Goal: Navigation & Orientation: Find specific page/section

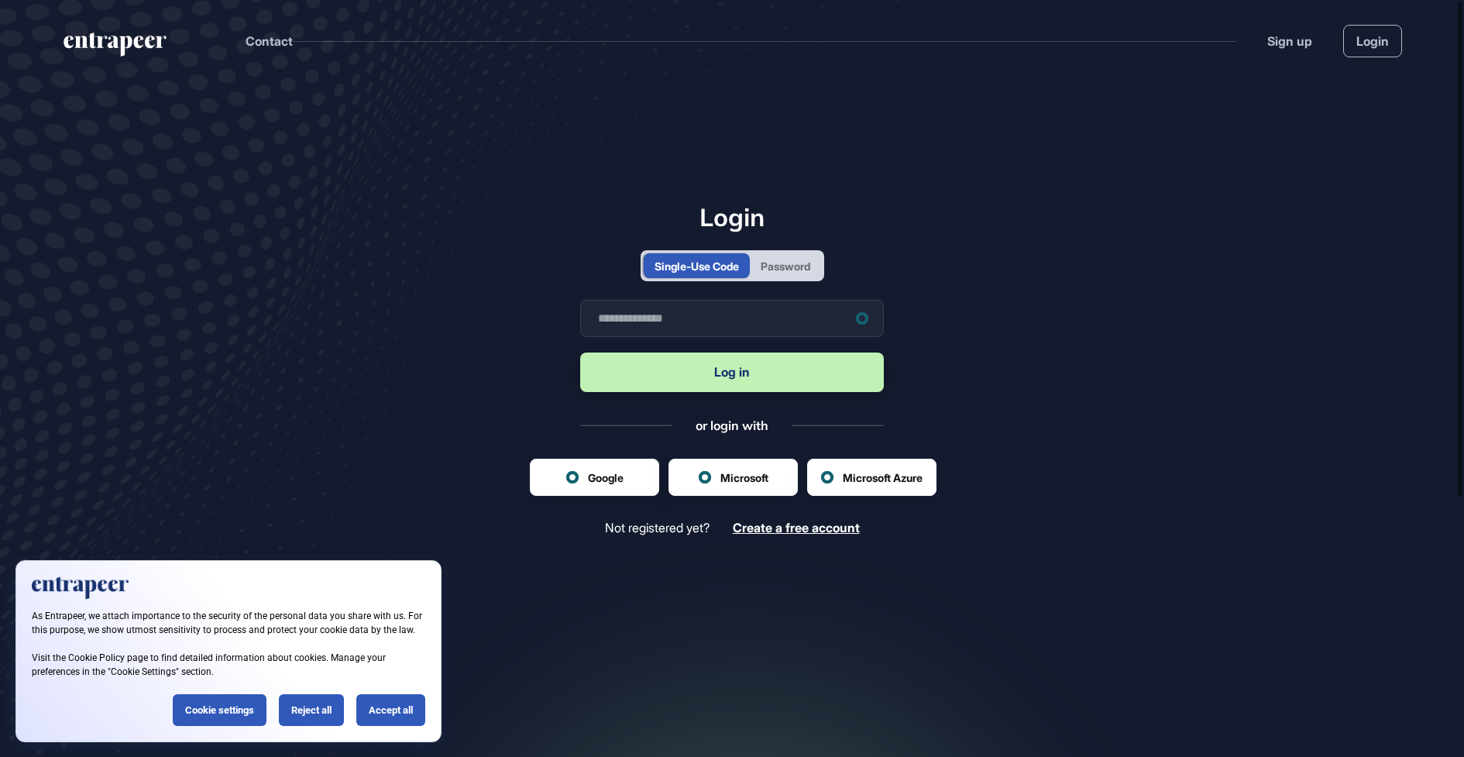
scroll to position [1, 1]
click at [311, 700] on div "Reject all" at bounding box center [311, 710] width 65 height 32
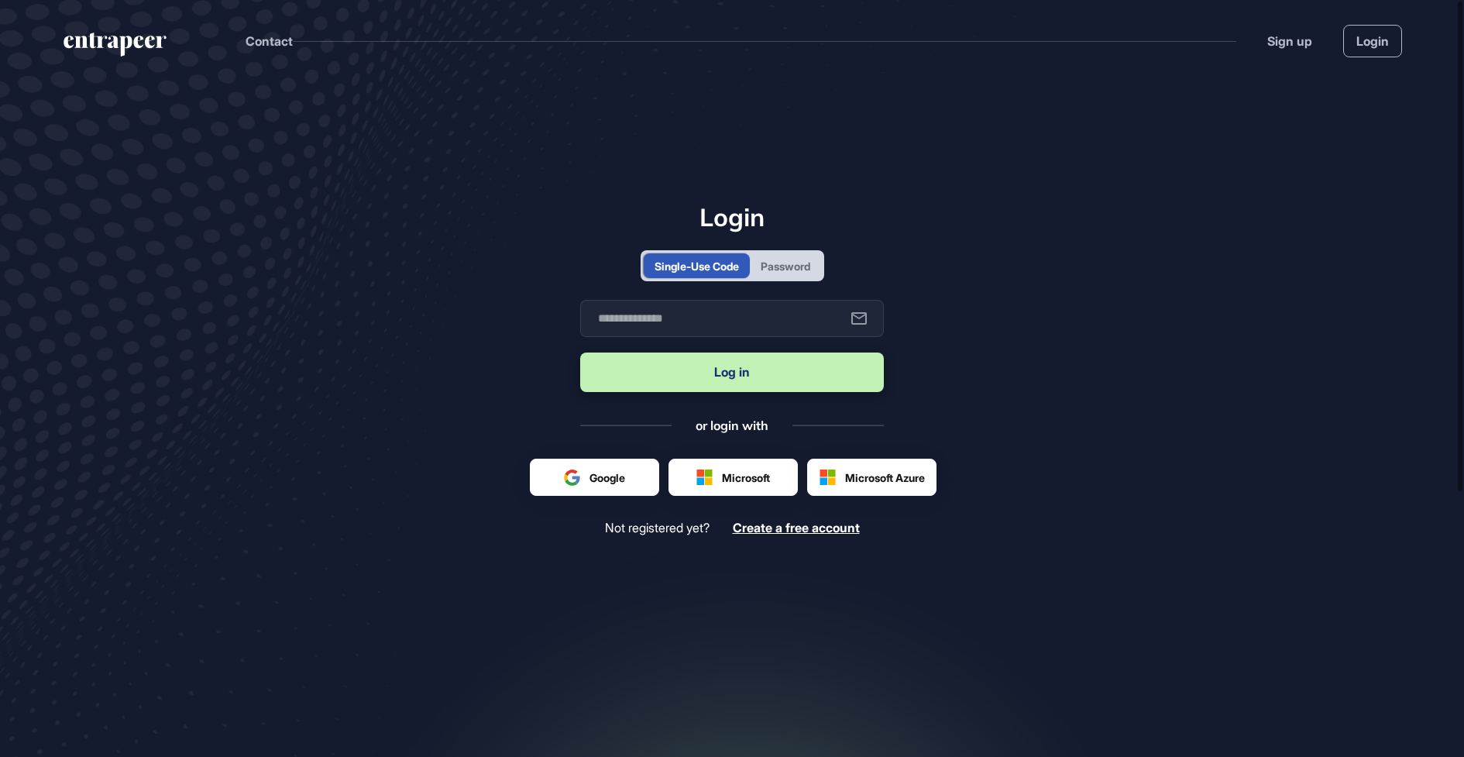
click at [807, 271] on div "Password" at bounding box center [785, 266] width 50 height 16
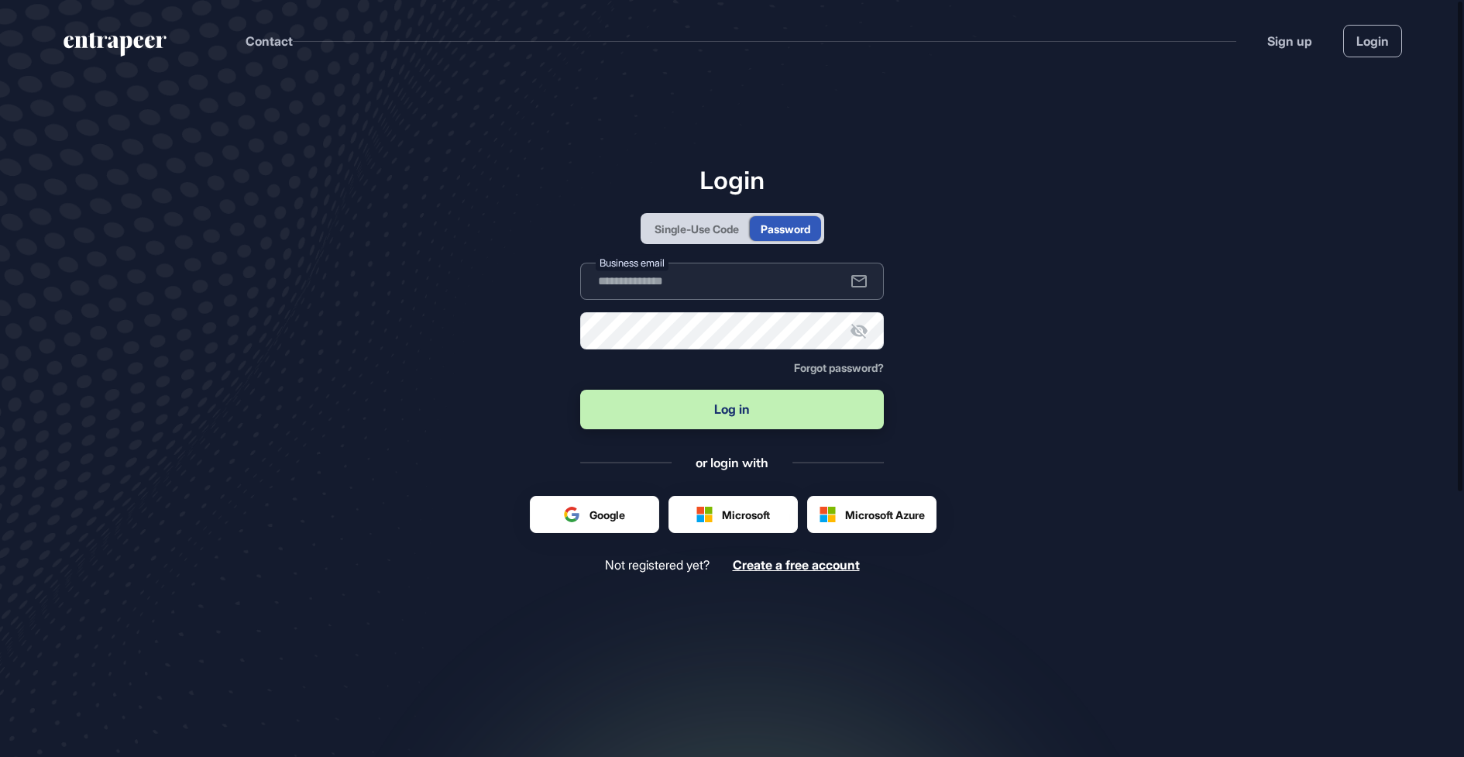
click at [772, 295] on input "text" at bounding box center [732, 281] width 304 height 37
type input "**********"
click at [740, 401] on button "Log in" at bounding box center [732, 409] width 304 height 39
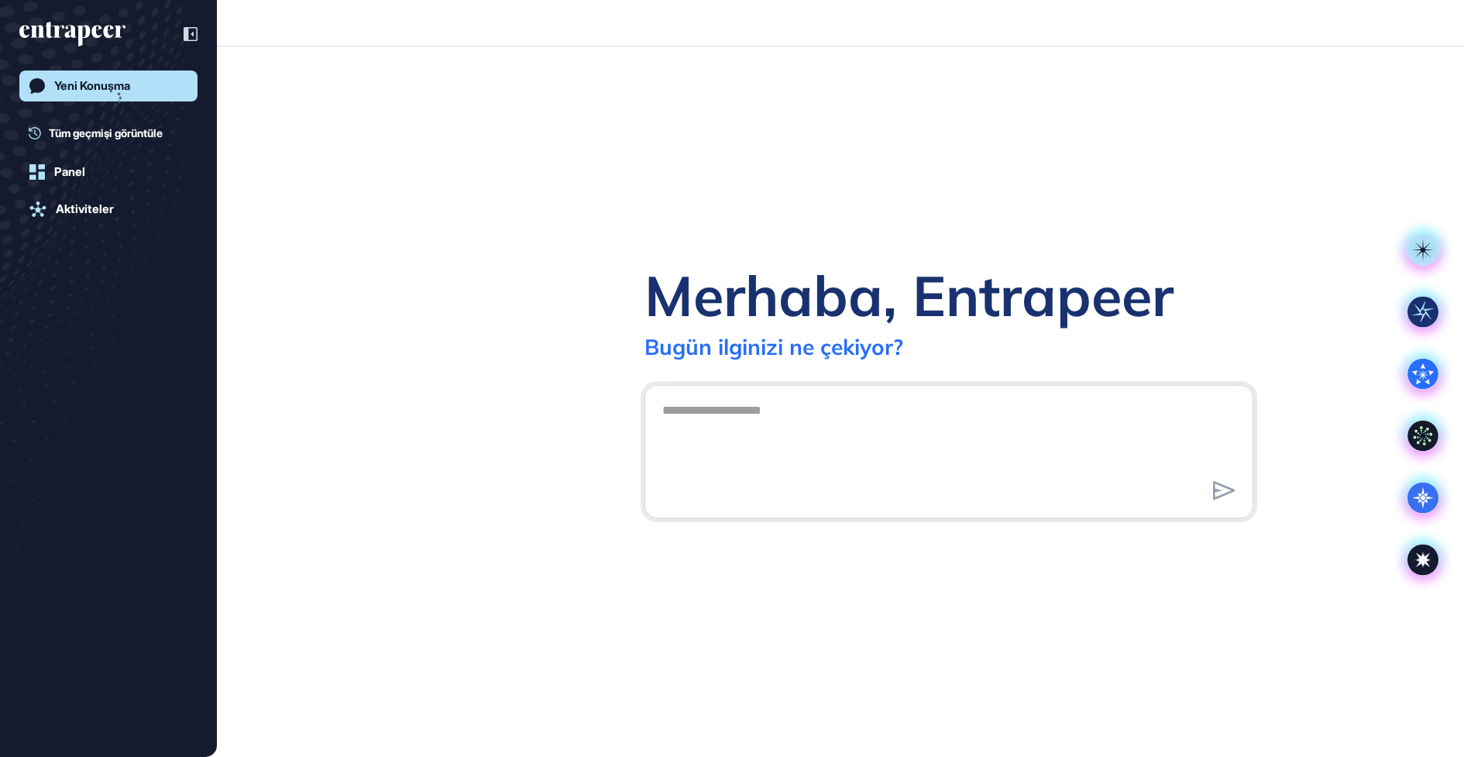
scroll to position [1, 1]
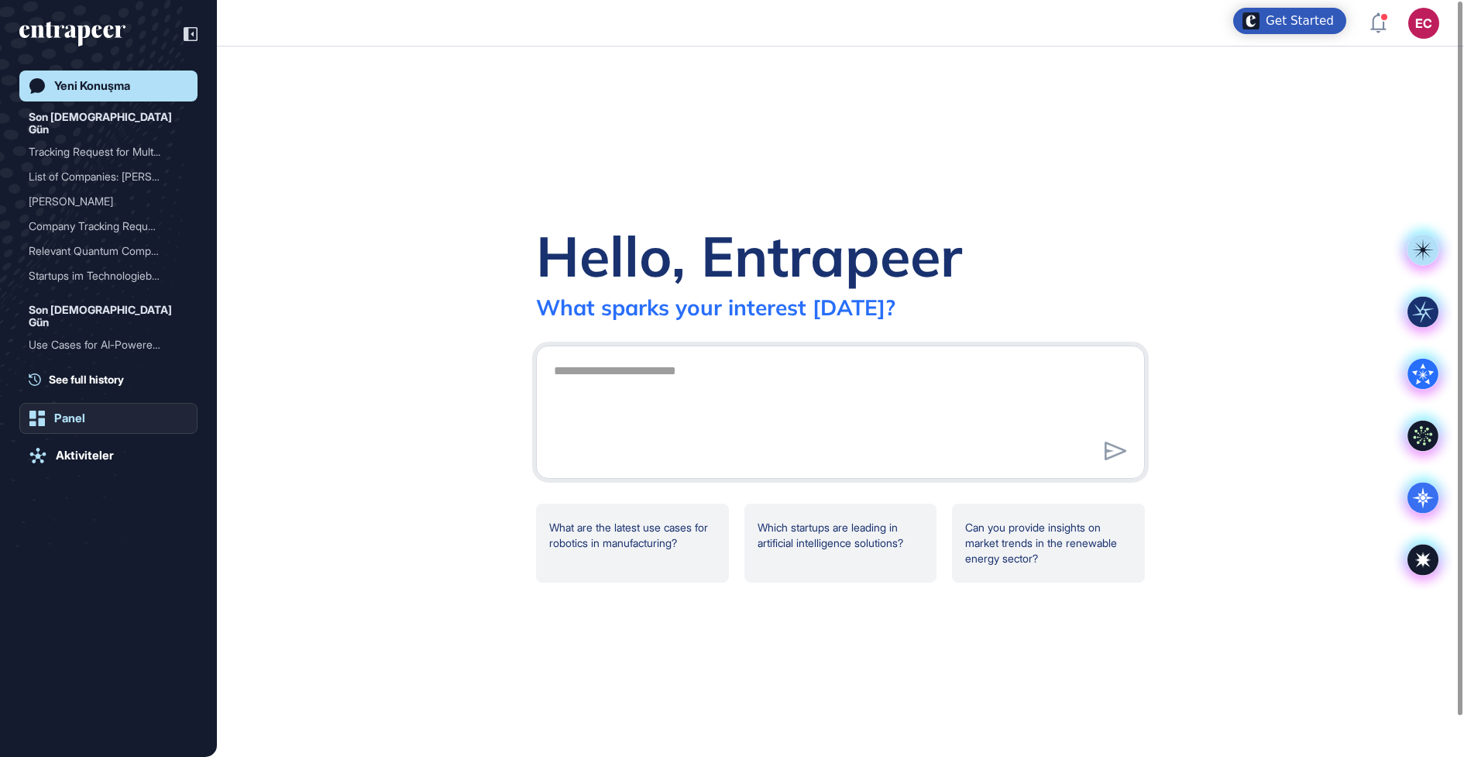
click at [95, 424] on link "Panel" at bounding box center [108, 418] width 178 height 31
